Goal: Task Accomplishment & Management: Use online tool/utility

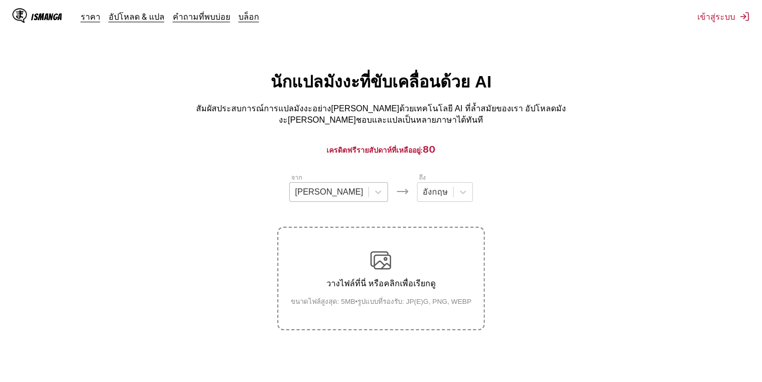
click at [335, 191] on div at bounding box center [329, 191] width 68 height 11
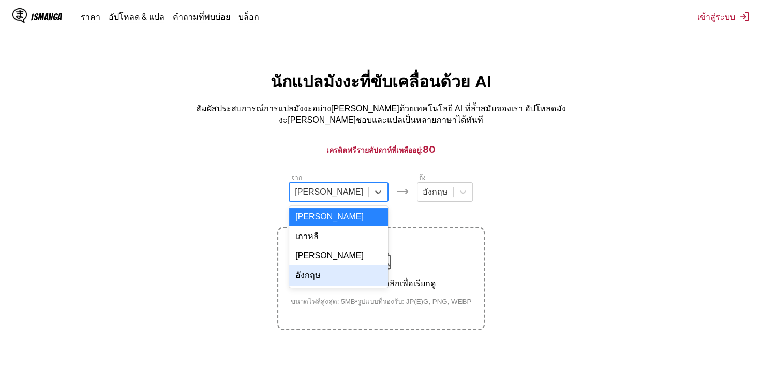
click at [341, 267] on div "อังกฤษ" at bounding box center [338, 274] width 99 height 21
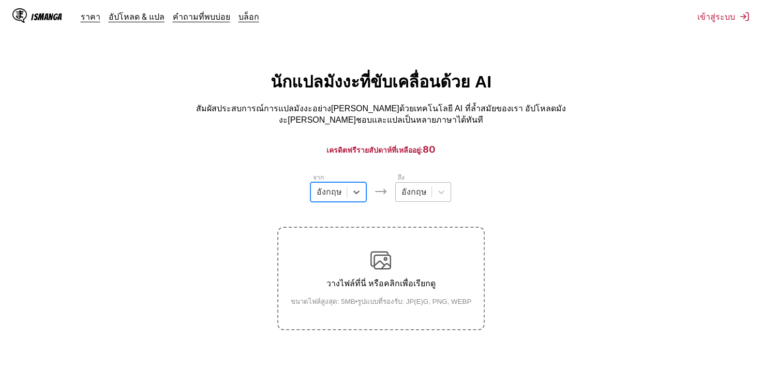
click at [416, 186] on div at bounding box center [413, 191] width 25 height 11
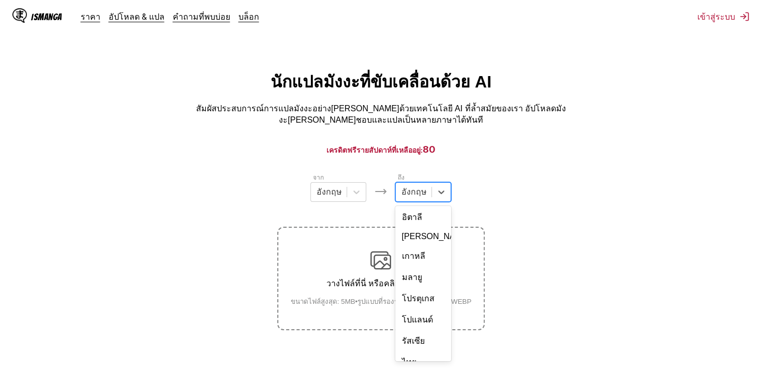
scroll to position [180, 0]
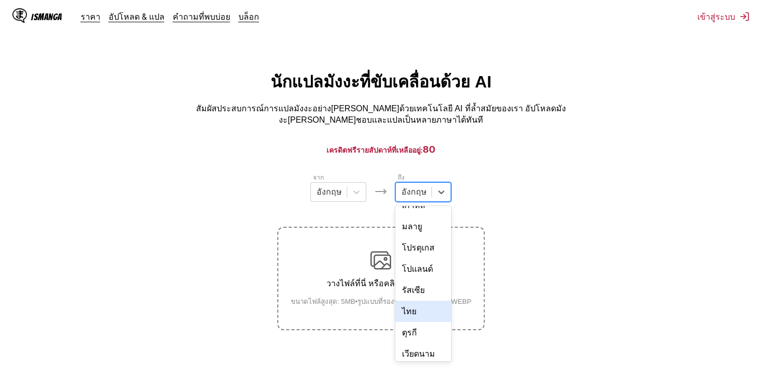
click at [425, 301] on div "ไทย" at bounding box center [423, 311] width 56 height 21
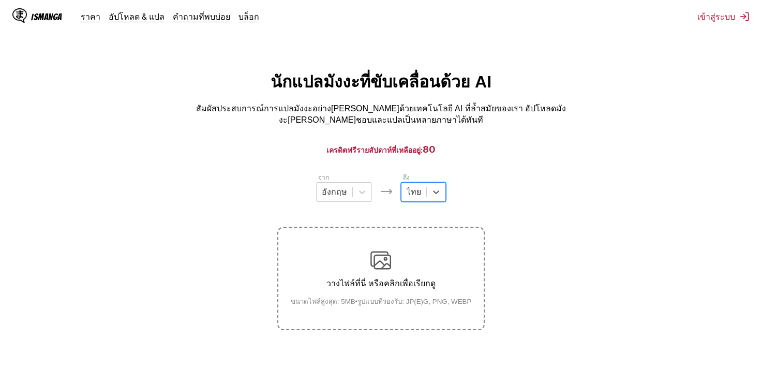
click at [395, 246] on label "วางไฟล์ที่นี่ หรือคลิกเพื่อเรียกดู ขนาดไฟล์สูงสุด: 5MB • รูปแบบที่รองรับ: JP(E)…" at bounding box center [380, 278] width 205 height 101
click at [0, 0] on input "วางไฟล์ที่นี่ หรือคลิกเพื่อเรียกดู ขนาดไฟล์สูงสุด: 5MB • รูปแบบที่รองรับ: JP(E)…" at bounding box center [0, 0] width 0 height 0
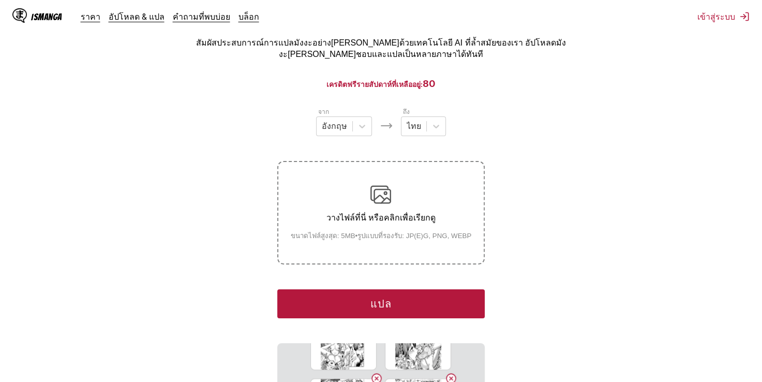
scroll to position [155, 0]
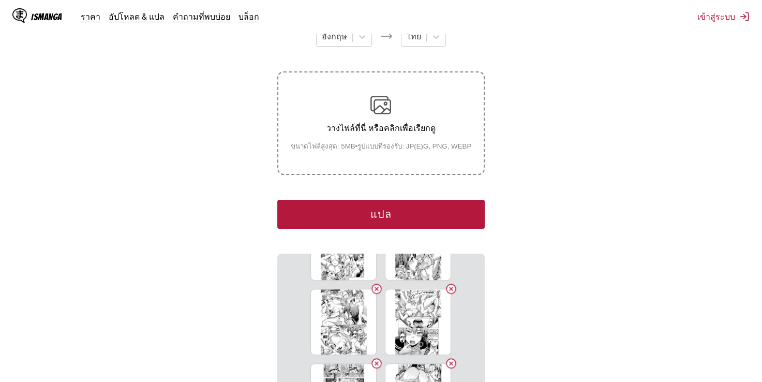
click at [433, 204] on button "แปล" at bounding box center [380, 214] width 207 height 29
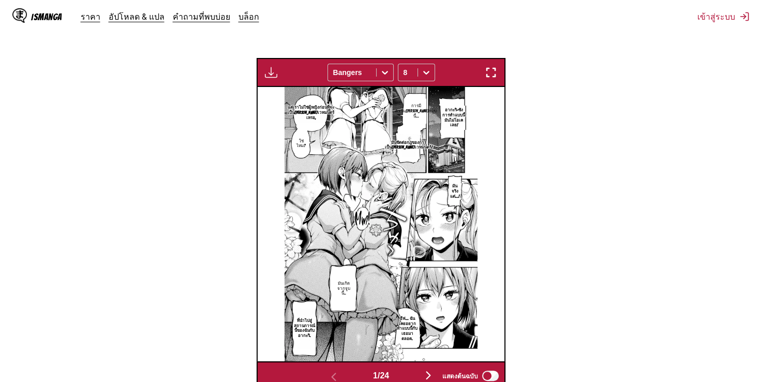
scroll to position [364, 0]
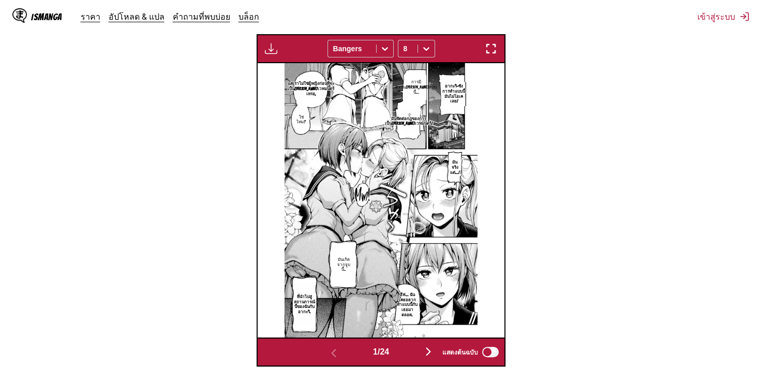
click at [660, 314] on section "จาก อังกฤษ ถึง ไทย วางไฟล์ที่นี่ หรือคลิกเพื่อเรียกดู ขนาดไฟล์สูงสุด: 5MB • รูป…" at bounding box center [381, 88] width 746 height 558
click at [560, 208] on section "จาก อังกฤษ ถึง ไทย วางไฟล์ที่นี่ หรือคลิกเพื่อเรียกดู ขนาดไฟล์สูงสุด: 5MB • รูป…" at bounding box center [381, 88] width 746 height 558
click at [425, 345] on img "button" at bounding box center [428, 351] width 12 height 12
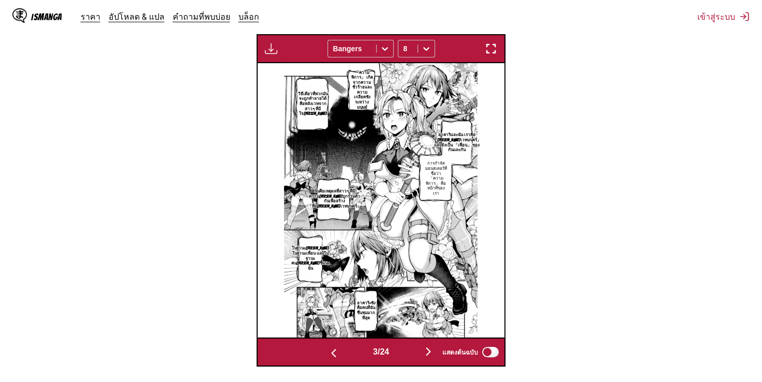
scroll to position [0, 495]
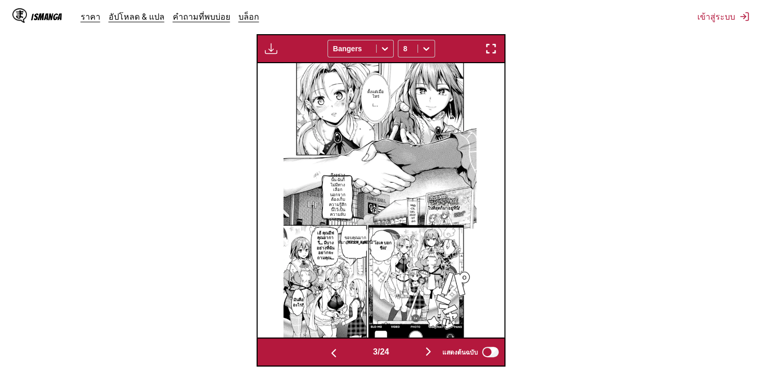
click at [423, 345] on button "button" at bounding box center [428, 352] width 62 height 15
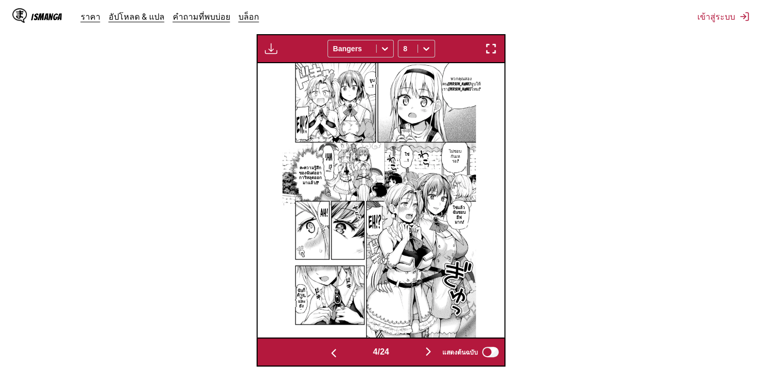
click at [432, 345] on img "button" at bounding box center [428, 351] width 12 height 12
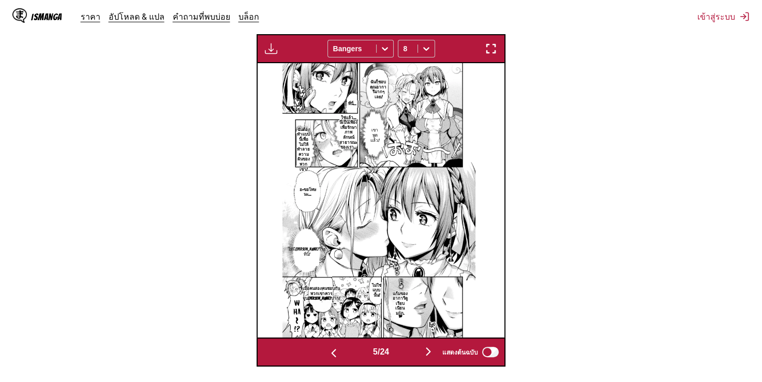
click at [431, 345] on img "button" at bounding box center [428, 351] width 12 height 12
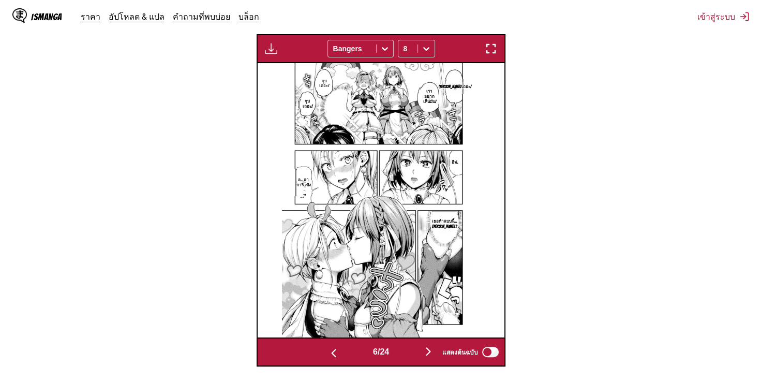
scroll to position [0, 1486]
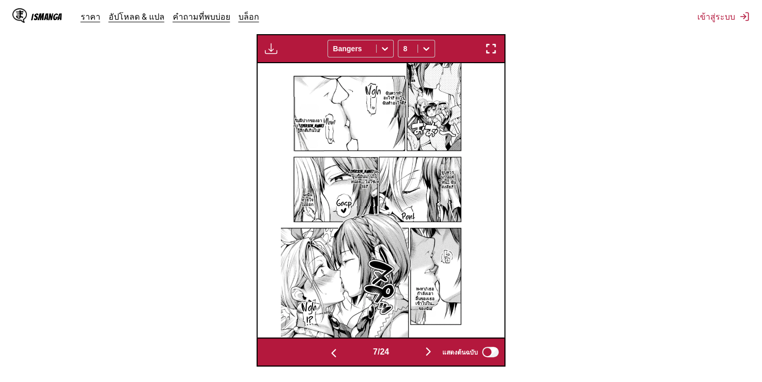
click at [433, 345] on img "button" at bounding box center [428, 351] width 12 height 12
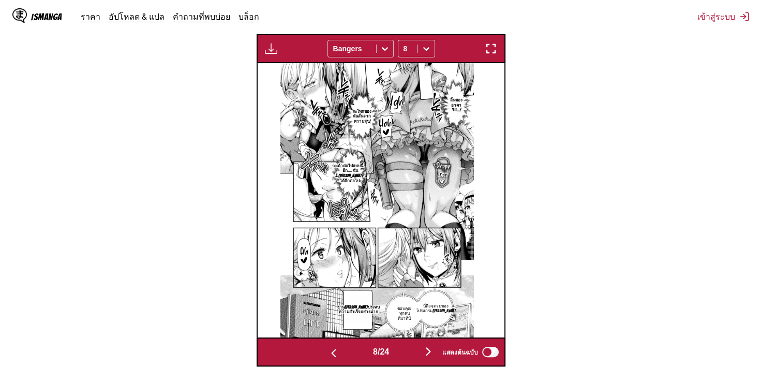
click at [355, 254] on img at bounding box center [376, 200] width 193 height 274
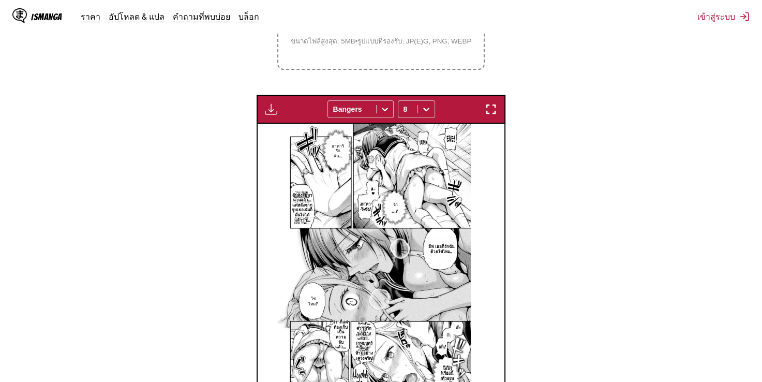
scroll to position [312, 0]
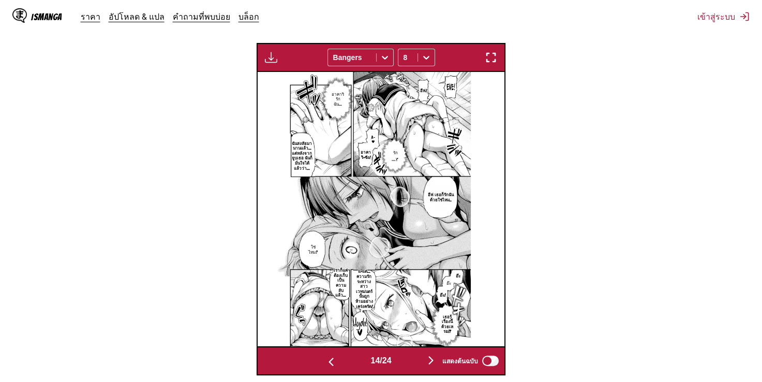
click at [433, 354] on img "button" at bounding box center [431, 360] width 12 height 12
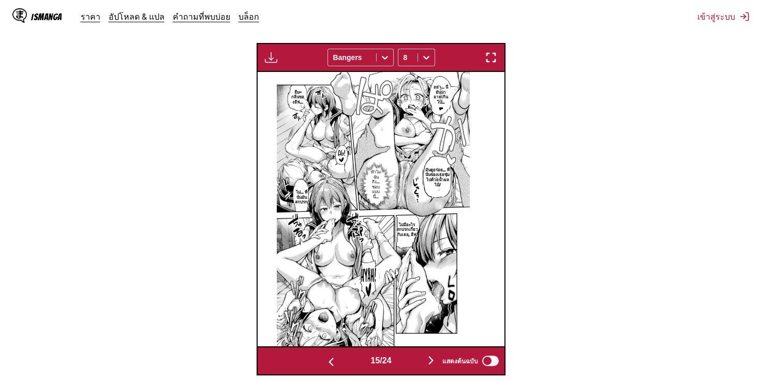
scroll to position [0, 3715]
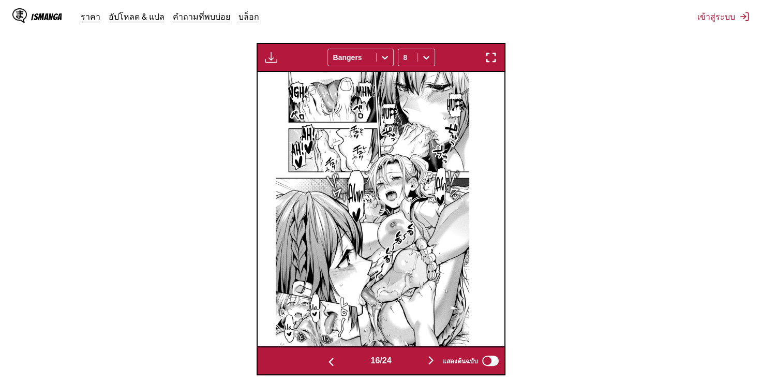
click at [437, 355] on div "แสดงต้นฉบับ" at bounding box center [468, 360] width 64 height 13
click at [436, 355] on div "แสดงต้นฉบับ" at bounding box center [468, 360] width 64 height 13
click at [432, 354] on img "button" at bounding box center [431, 360] width 12 height 12
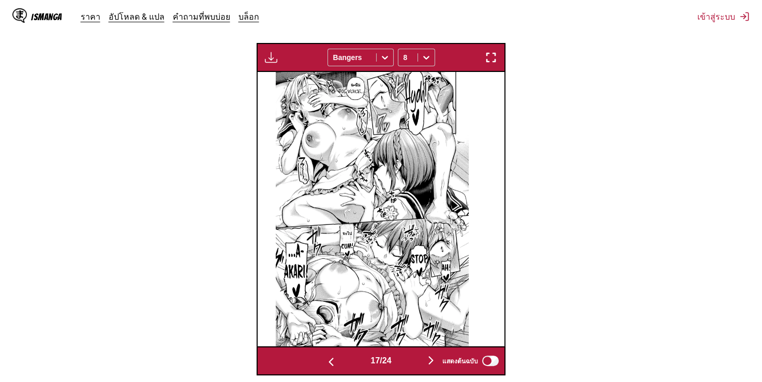
click at [434, 354] on img "button" at bounding box center [431, 360] width 12 height 12
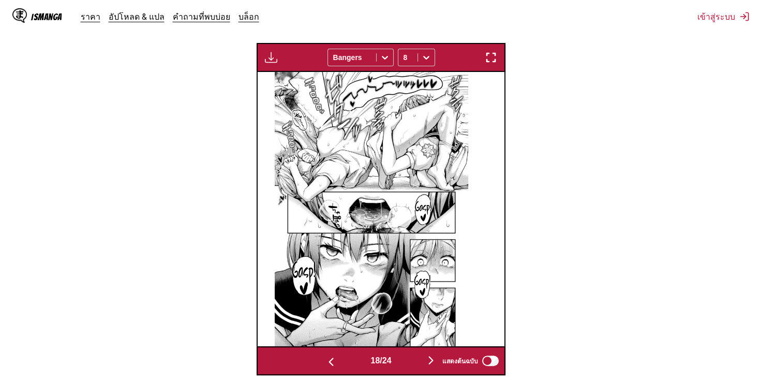
click at [426, 355] on button "button" at bounding box center [431, 360] width 62 height 15
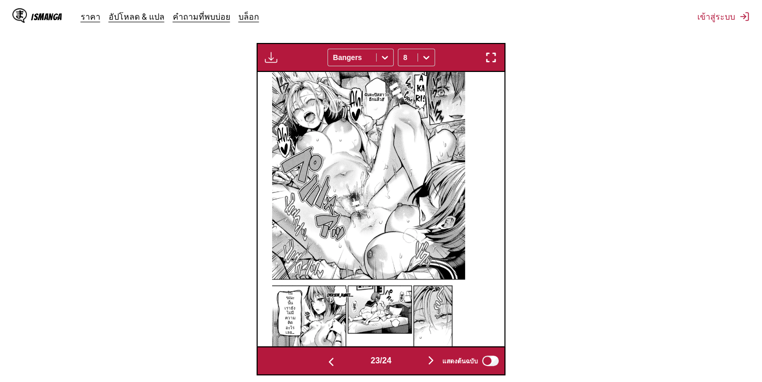
scroll to position [0, 5696]
